Goal: Entertainment & Leisure: Consume media (video, audio)

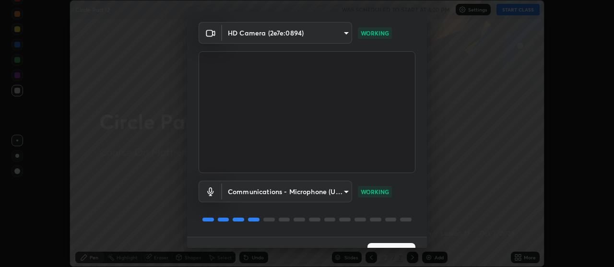
scroll to position [48, 0]
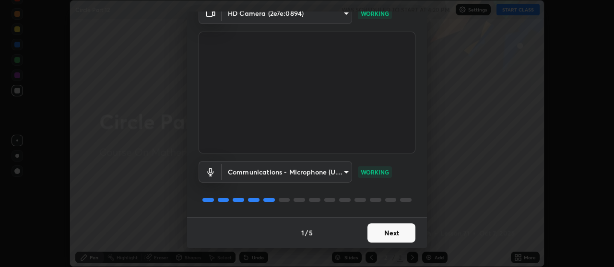
click at [401, 230] on button "Next" at bounding box center [392, 233] width 48 height 19
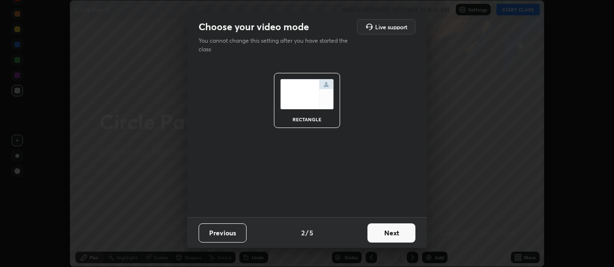
click at [401, 233] on button "Next" at bounding box center [392, 233] width 48 height 19
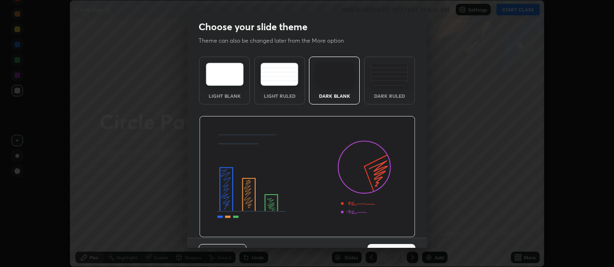
scroll to position [21, 0]
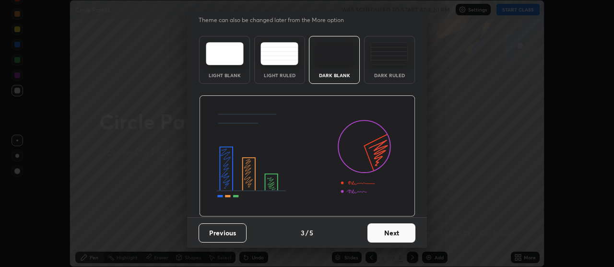
click at [401, 232] on button "Next" at bounding box center [392, 233] width 48 height 19
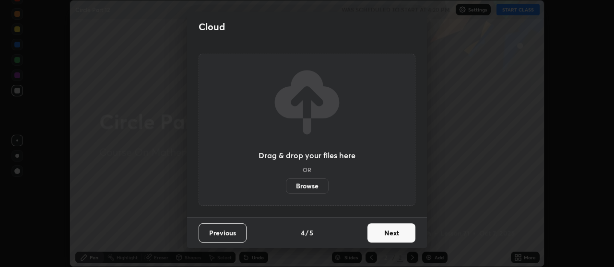
scroll to position [0, 0]
click at [403, 231] on button "Next" at bounding box center [392, 233] width 48 height 19
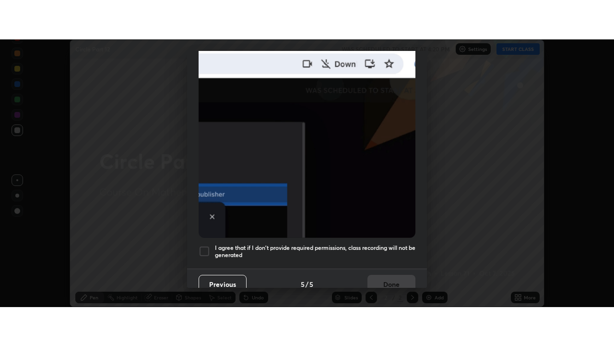
scroll to position [243, 0]
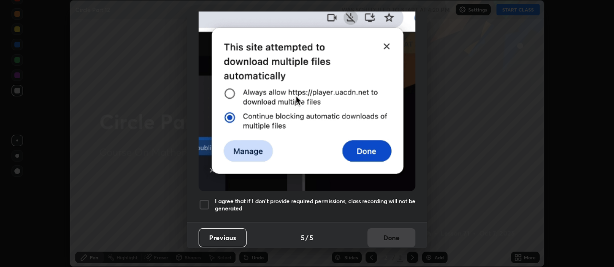
click at [205, 199] on div at bounding box center [205, 205] width 12 height 12
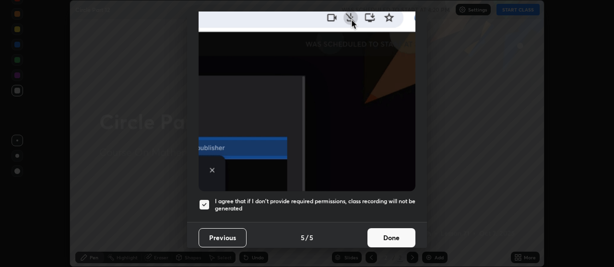
click at [390, 231] on button "Done" at bounding box center [392, 237] width 48 height 19
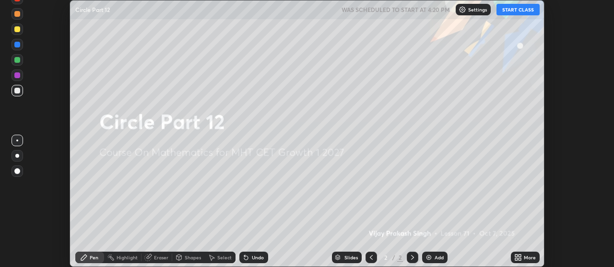
click at [518, 257] on icon at bounding box center [519, 258] width 8 height 8
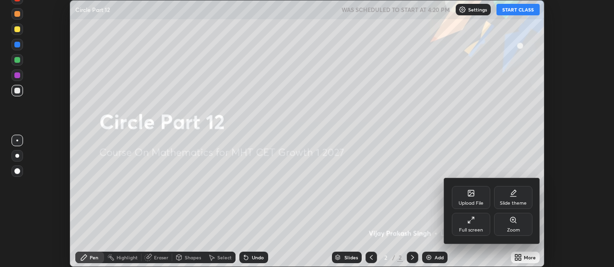
click at [472, 218] on icon at bounding box center [472, 220] width 8 height 8
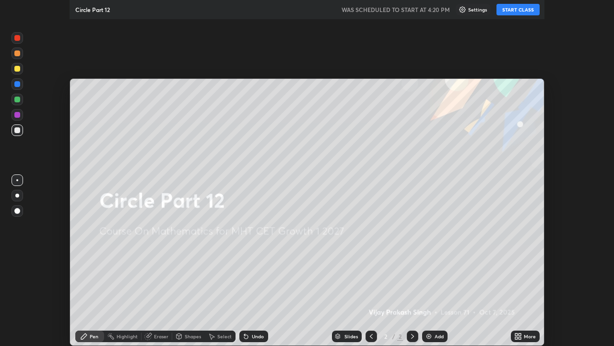
scroll to position [346, 614]
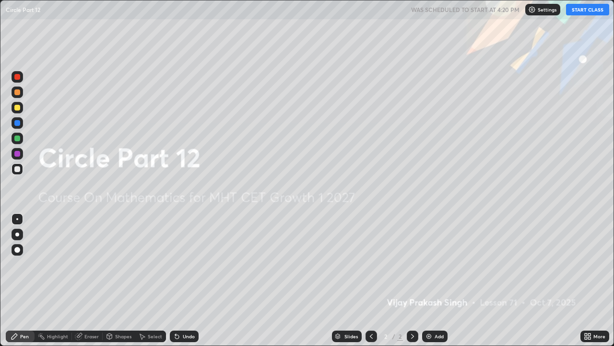
click at [589, 9] on button "START CLASS" at bounding box center [587, 10] width 43 height 12
click at [429, 267] on div "Add" at bounding box center [434, 336] width 25 height 12
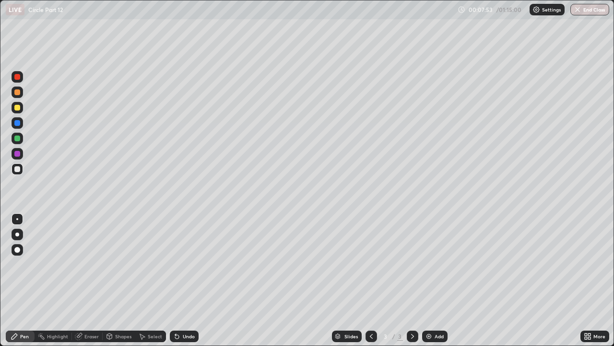
click at [433, 267] on div "Add" at bounding box center [434, 336] width 25 height 12
click at [371, 267] on div at bounding box center [372, 336] width 12 height 12
click at [413, 267] on icon at bounding box center [412, 336] width 3 height 5
click at [426, 267] on div "Add" at bounding box center [434, 336] width 25 height 12
click at [121, 267] on div "Shapes" at bounding box center [123, 336] width 16 height 5
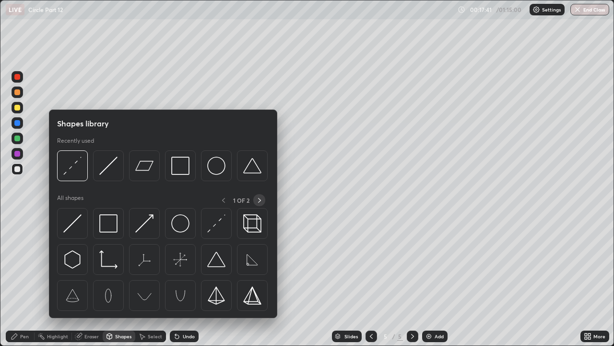
click at [260, 202] on icon at bounding box center [260, 200] width 8 height 8
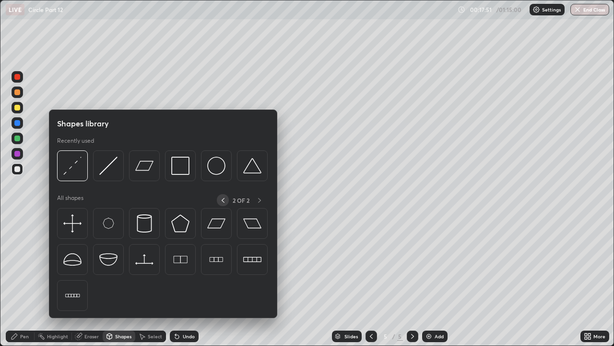
click at [219, 200] on div at bounding box center [223, 200] width 12 height 12
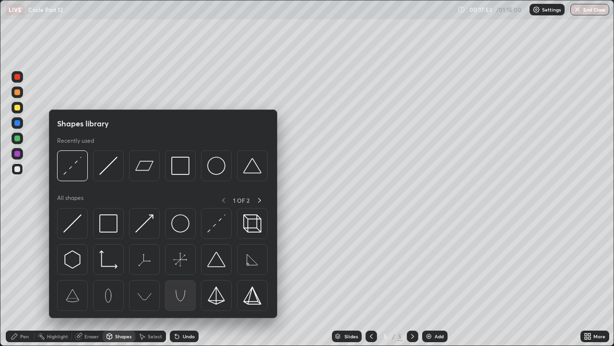
click at [178, 267] on img at bounding box center [180, 295] width 18 height 18
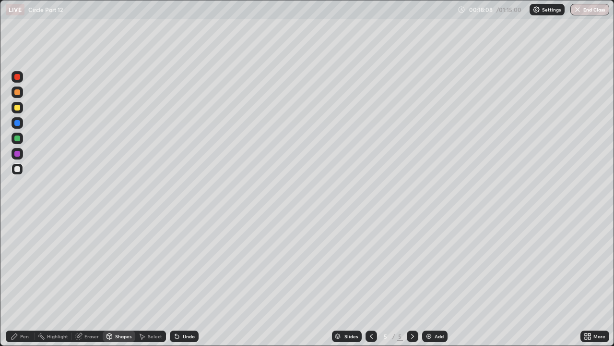
click at [179, 267] on icon at bounding box center [177, 336] width 8 height 8
click at [29, 267] on div "Pen" at bounding box center [20, 336] width 29 height 12
click at [85, 267] on div "Eraser" at bounding box center [91, 336] width 14 height 5
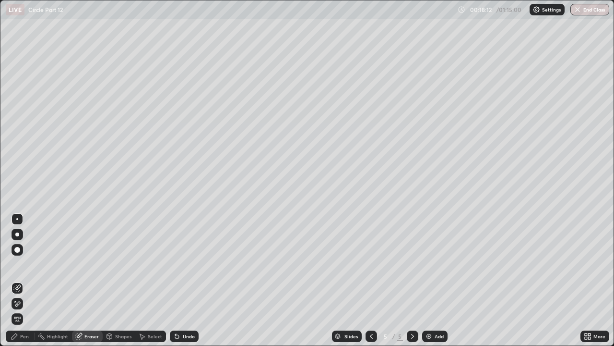
click at [116, 267] on div "Shapes" at bounding box center [123, 336] width 16 height 5
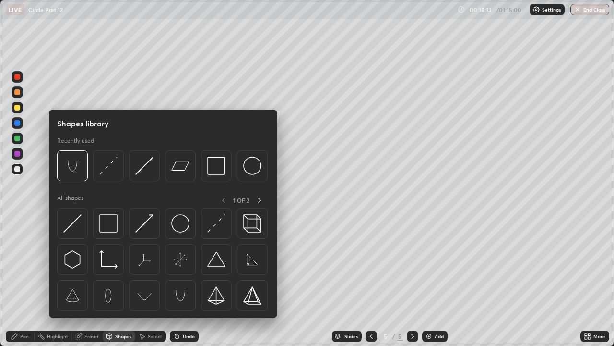
click at [23, 267] on div "Pen" at bounding box center [24, 336] width 9 height 5
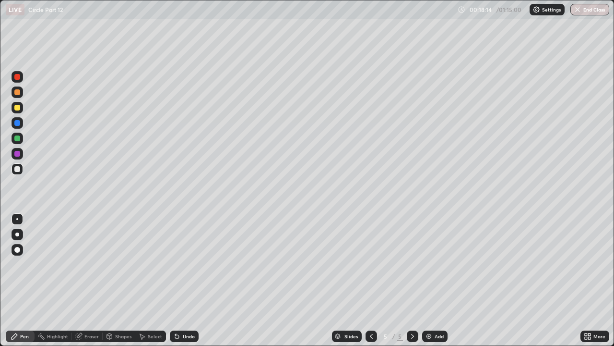
click at [117, 267] on div "Shapes" at bounding box center [119, 336] width 33 height 12
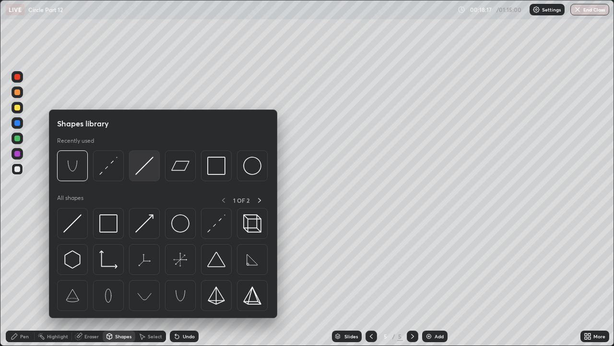
click at [144, 166] on img at bounding box center [144, 165] width 18 height 18
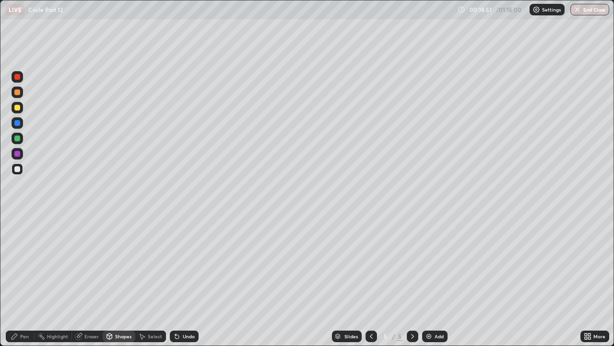
click at [33, 267] on div "Pen" at bounding box center [20, 336] width 29 height 12
click at [429, 267] on img at bounding box center [429, 336] width 8 height 8
click at [373, 267] on div at bounding box center [372, 336] width 12 height 12
click at [17, 170] on div at bounding box center [17, 169] width 6 height 6
click at [84, 267] on div "Eraser" at bounding box center [91, 336] width 14 height 5
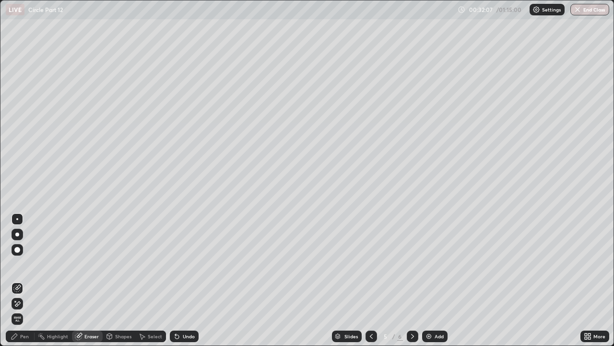
click at [15, 247] on div at bounding box center [17, 250] width 6 height 6
click at [20, 248] on div at bounding box center [18, 250] width 12 height 12
click at [32, 267] on div "Pen" at bounding box center [20, 336] width 29 height 12
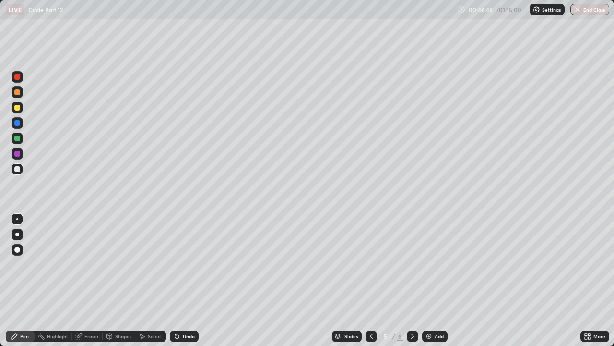
click at [410, 267] on icon at bounding box center [413, 336] width 8 height 8
click at [429, 267] on img at bounding box center [429, 336] width 8 height 8
click at [428, 267] on img at bounding box center [429, 336] width 8 height 8
click at [411, 267] on div at bounding box center [413, 336] width 12 height 12
click at [433, 267] on div "Add" at bounding box center [434, 336] width 25 height 12
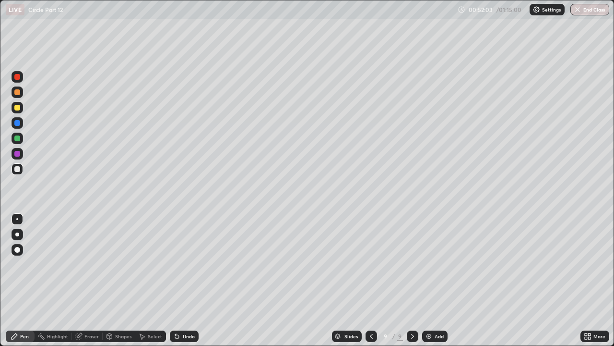
click at [371, 267] on icon at bounding box center [372, 336] width 8 height 8
click at [412, 267] on icon at bounding box center [413, 336] width 8 height 8
click at [430, 267] on img at bounding box center [429, 336] width 8 height 8
click at [371, 267] on icon at bounding box center [371, 336] width 3 height 5
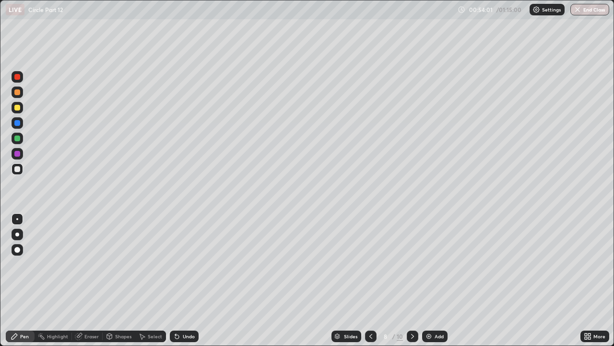
click at [413, 267] on icon at bounding box center [413, 336] width 8 height 8
click at [415, 267] on div at bounding box center [413, 336] width 12 height 12
click at [373, 267] on icon at bounding box center [371, 336] width 8 height 8
click at [370, 267] on icon at bounding box center [371, 336] width 8 height 8
click at [412, 267] on icon at bounding box center [413, 336] width 8 height 8
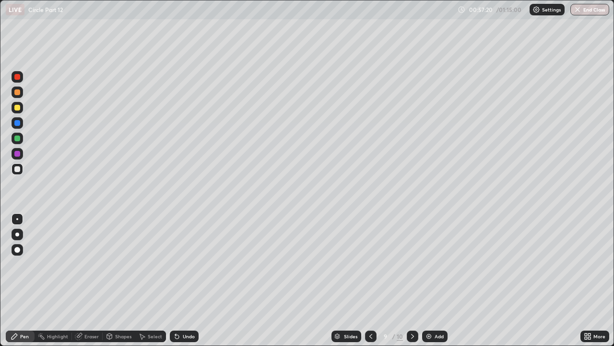
click at [431, 267] on img at bounding box center [429, 336] width 8 height 8
click at [370, 267] on icon at bounding box center [372, 336] width 8 height 8
click at [413, 267] on icon at bounding box center [413, 336] width 8 height 8
click at [18, 75] on div at bounding box center [17, 77] width 6 height 6
click at [21, 237] on div at bounding box center [18, 234] width 12 height 12
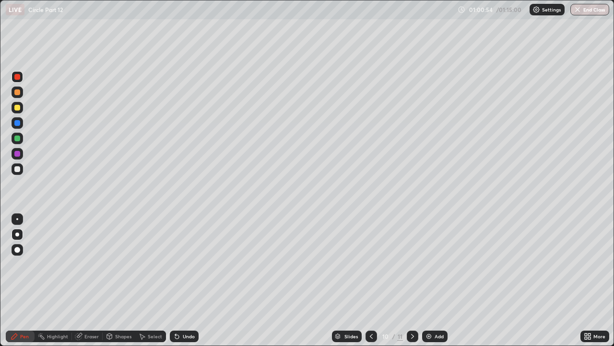
click at [17, 219] on div at bounding box center [17, 219] width 2 height 2
click at [17, 93] on div at bounding box center [17, 92] width 6 height 6
click at [97, 267] on div "Eraser" at bounding box center [91, 336] width 14 height 5
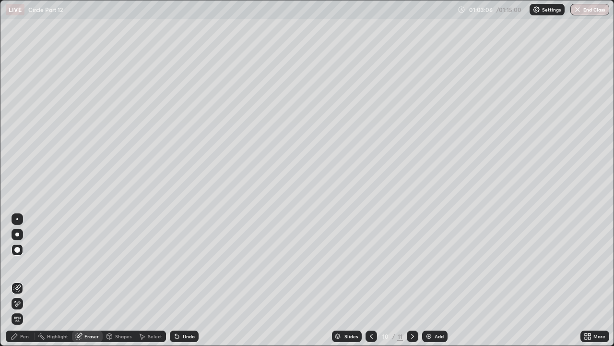
click at [529, 267] on div "Slides 10 / 11 Add" at bounding box center [390, 335] width 382 height 19
click at [24, 267] on div "Pen" at bounding box center [24, 336] width 9 height 5
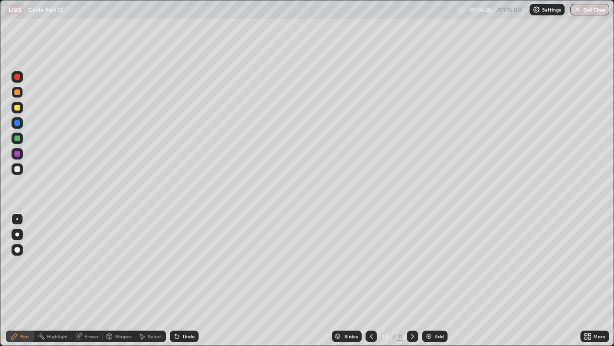
click at [17, 155] on div at bounding box center [17, 154] width 6 height 6
click at [15, 140] on div at bounding box center [17, 138] width 6 height 6
click at [17, 137] on div at bounding box center [17, 138] width 6 height 6
click at [416, 267] on div at bounding box center [413, 336] width 12 height 12
click at [371, 267] on icon at bounding box center [372, 336] width 8 height 8
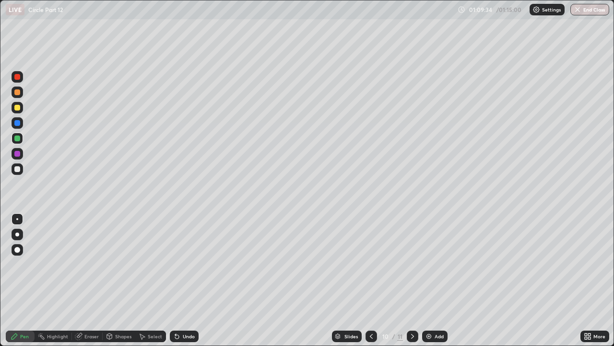
click at [576, 11] on img "button" at bounding box center [578, 10] width 8 height 8
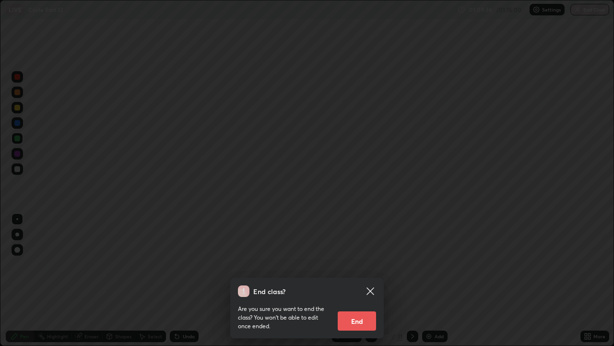
click at [363, 267] on button "End" at bounding box center [357, 320] width 38 height 19
